Goal: Task Accomplishment & Management: Use online tool/utility

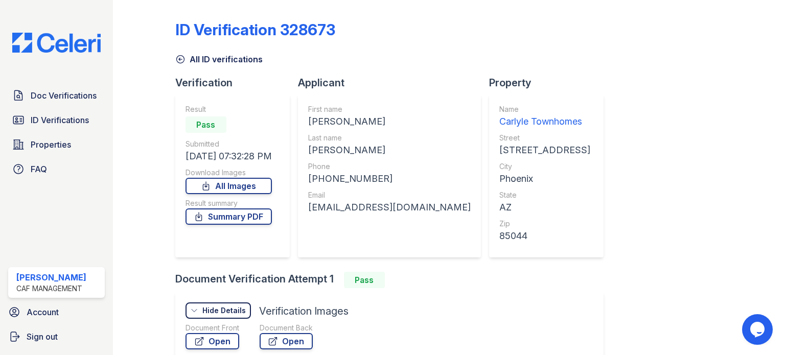
scroll to position [86, 0]
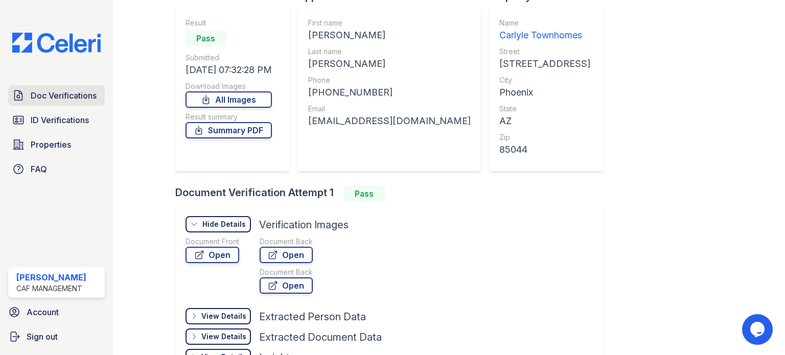
drag, startPoint x: 0, startPoint y: 0, endPoint x: 88, endPoint y: 93, distance: 128.7
click at [88, 93] on span "Doc Verifications" at bounding box center [64, 95] width 66 height 12
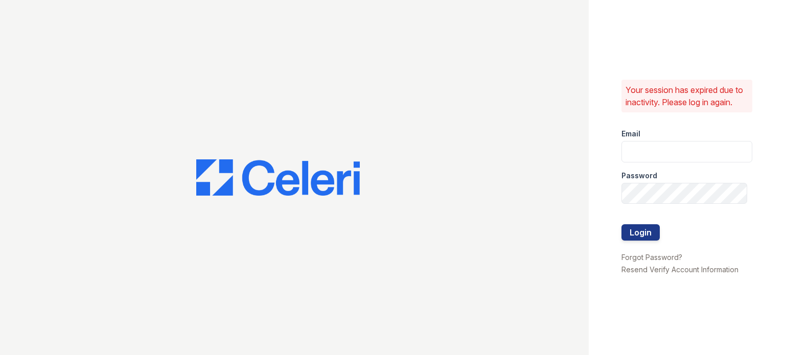
type input "[DOMAIN_NAME][EMAIL_ADDRESS][DOMAIN_NAME]"
click at [642, 232] on button "Login" at bounding box center [640, 232] width 38 height 16
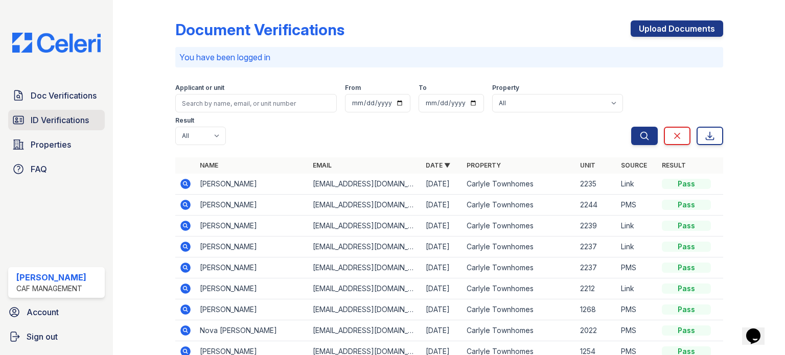
click at [60, 117] on span "ID Verifications" at bounding box center [60, 120] width 58 height 12
